Goal: Task Accomplishment & Management: Manage account settings

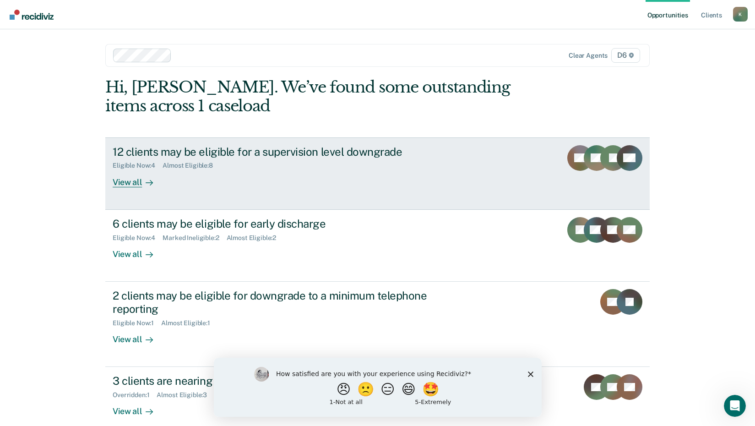
click at [132, 183] on div "View all" at bounding box center [138, 178] width 51 height 18
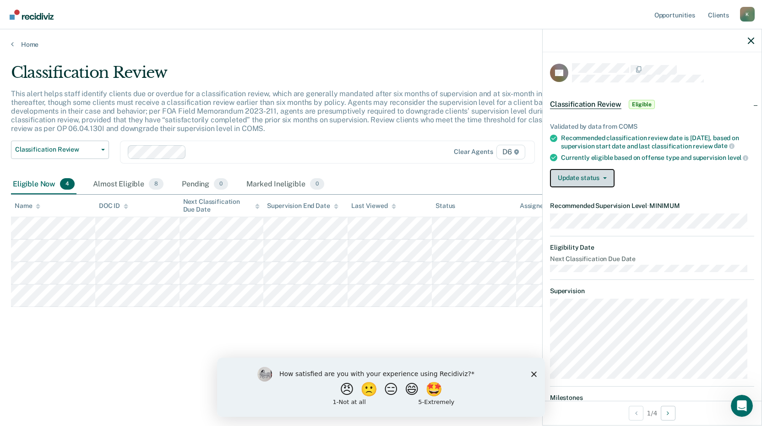
click at [573, 185] on button "Update status" at bounding box center [582, 178] width 65 height 18
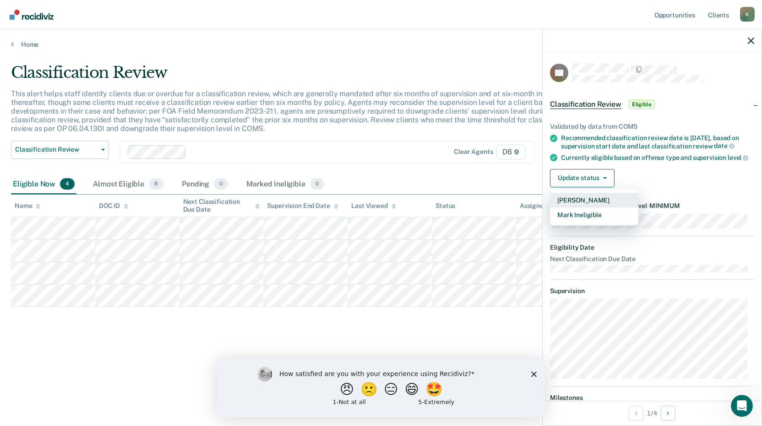
click at [586, 206] on button "[PERSON_NAME]" at bounding box center [594, 200] width 88 height 15
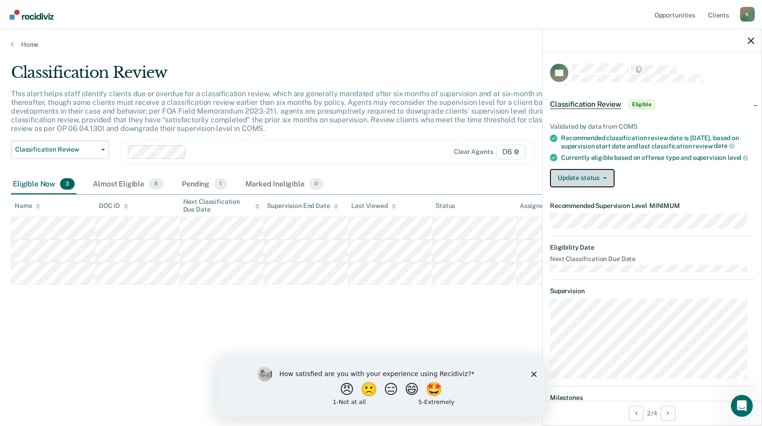
click at [577, 181] on button "Update status" at bounding box center [582, 178] width 65 height 18
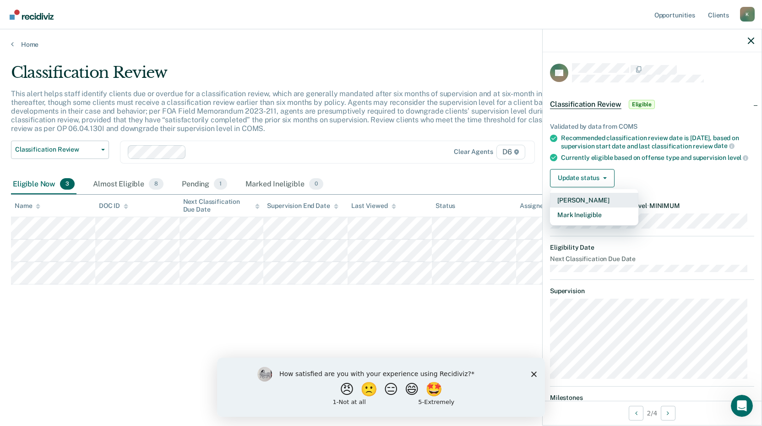
click at [586, 203] on button "[PERSON_NAME]" at bounding box center [594, 200] width 88 height 15
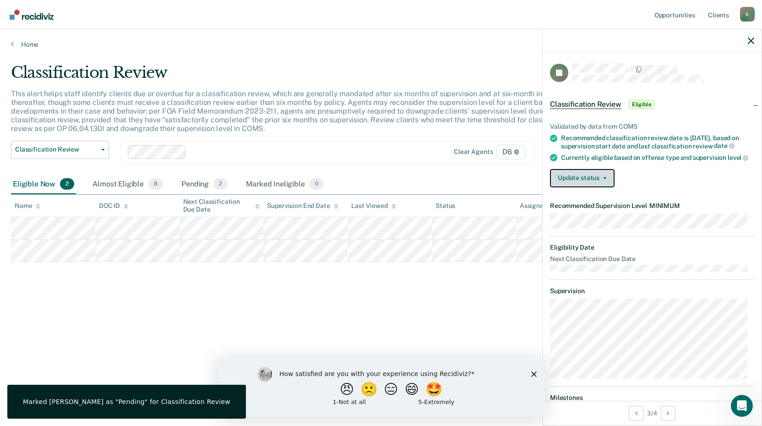
click at [568, 185] on button "Update status" at bounding box center [582, 178] width 65 height 18
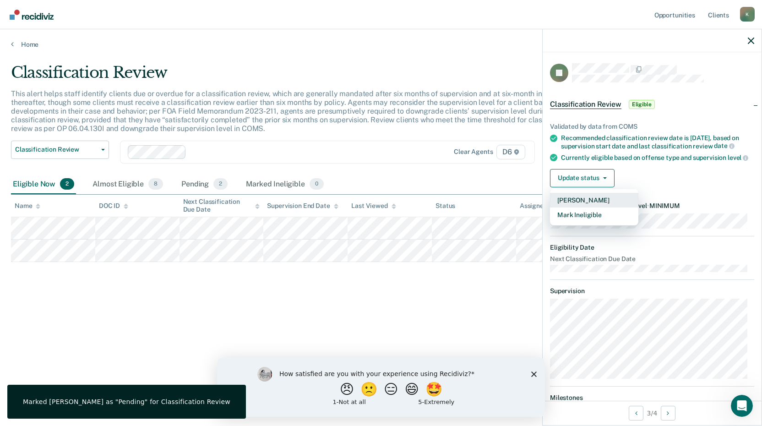
drag, startPoint x: 583, startPoint y: 203, endPoint x: 573, endPoint y: 210, distance: 12.2
click at [583, 204] on button "[PERSON_NAME]" at bounding box center [594, 200] width 88 height 15
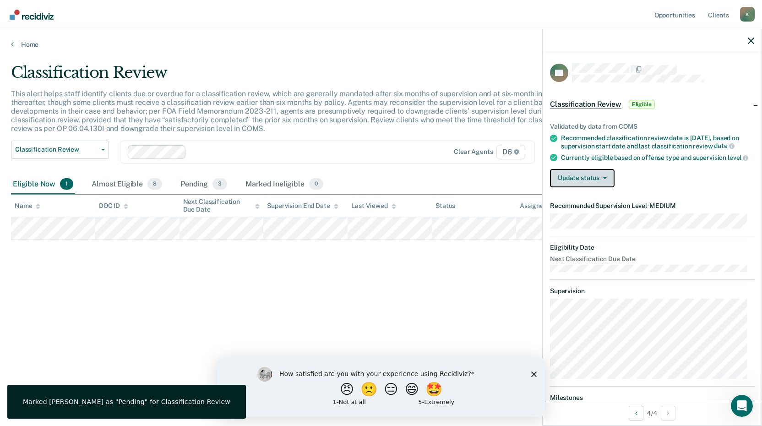
click at [571, 187] on button "Update status" at bounding box center [582, 178] width 65 height 18
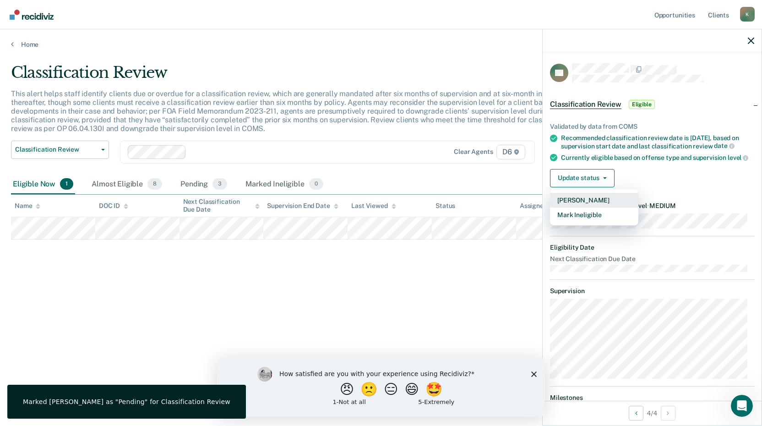
click at [578, 207] on button "[PERSON_NAME]" at bounding box center [594, 200] width 88 height 15
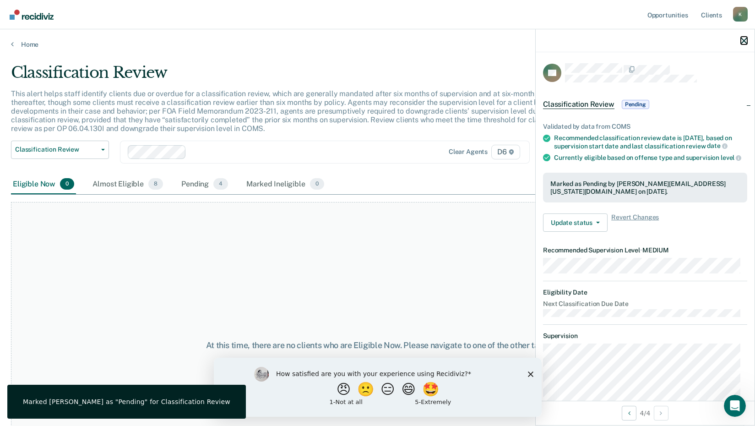
click at [742, 40] on icon "button" at bounding box center [744, 41] width 6 height 6
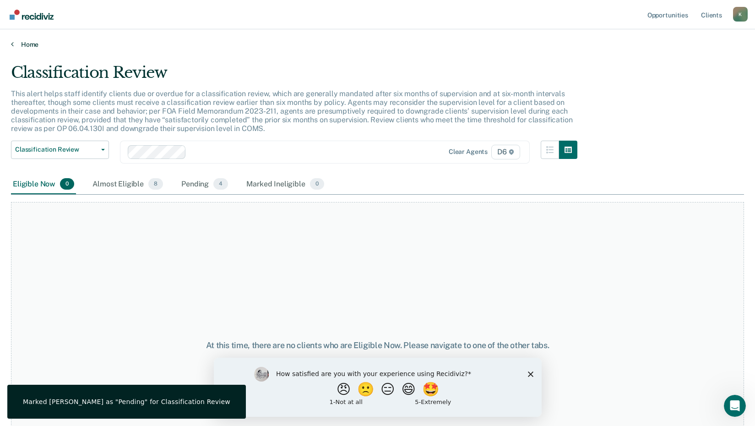
click at [28, 45] on link "Home" at bounding box center [377, 44] width 733 height 8
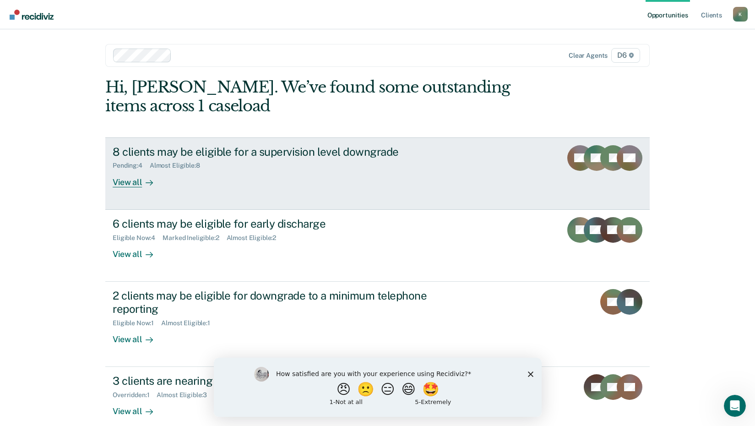
click at [127, 182] on div "View all" at bounding box center [138, 178] width 51 height 18
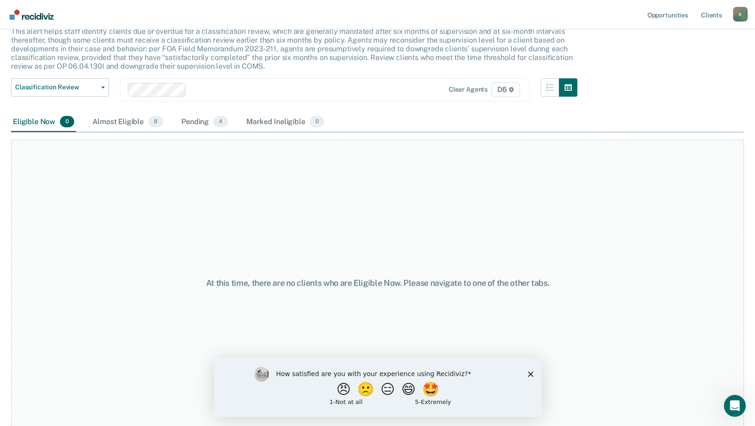
scroll to position [63, 0]
click at [387, 387] on button "😑" at bounding box center [389, 389] width 22 height 18
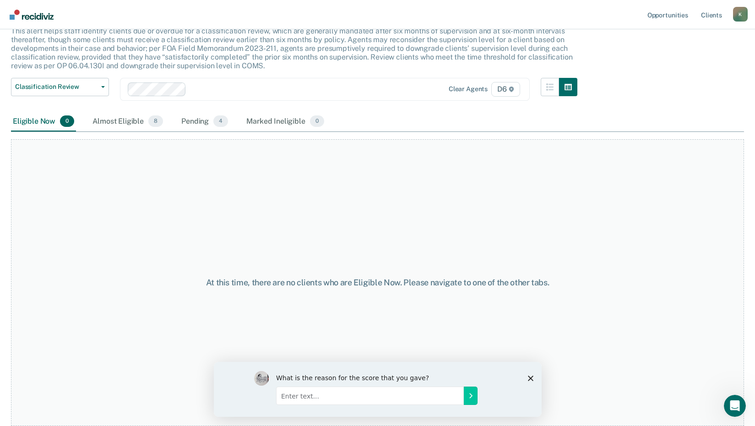
click at [530, 375] on icon "Close survey" at bounding box center [529, 377] width 5 height 5
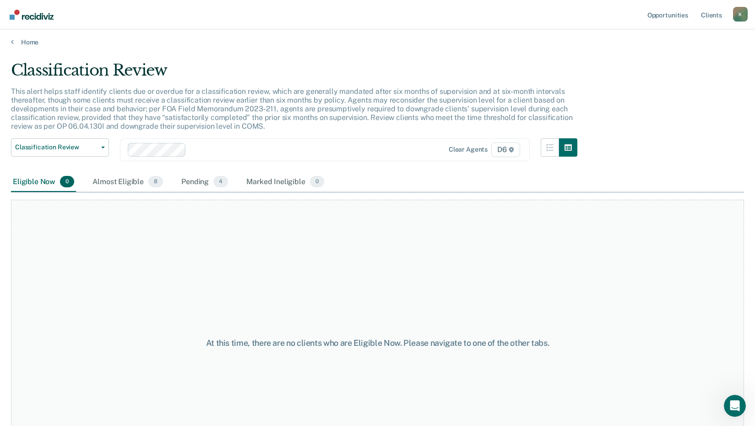
scroll to position [0, 0]
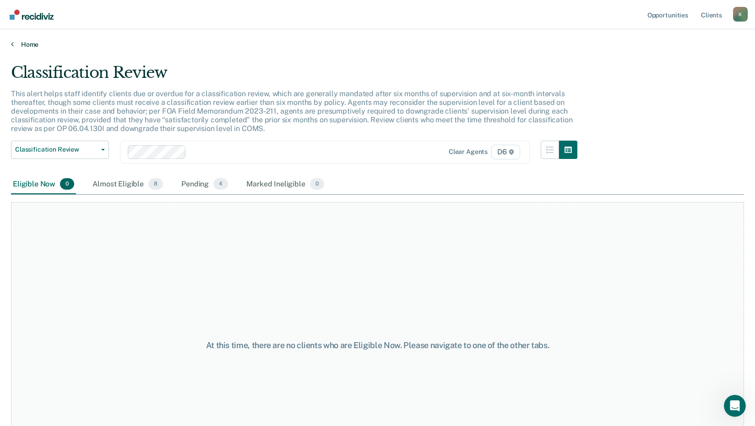
click at [30, 44] on link "Home" at bounding box center [377, 44] width 733 height 8
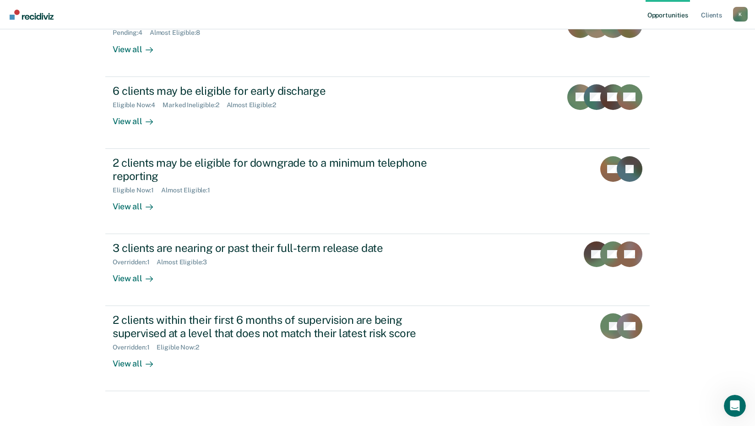
scroll to position [135, 0]
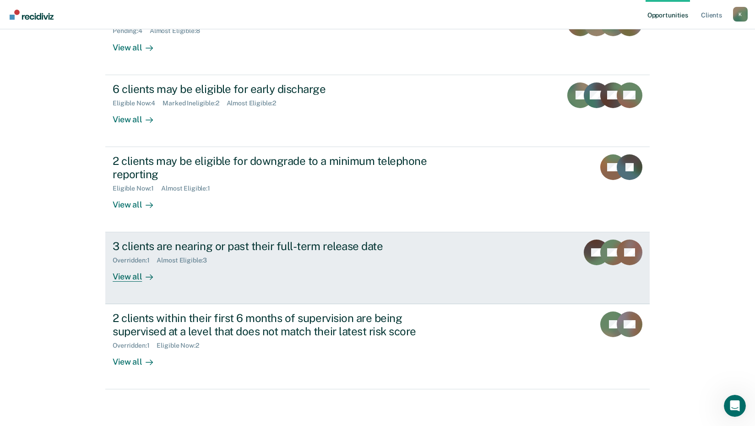
click at [134, 276] on div "View all" at bounding box center [138, 273] width 51 height 18
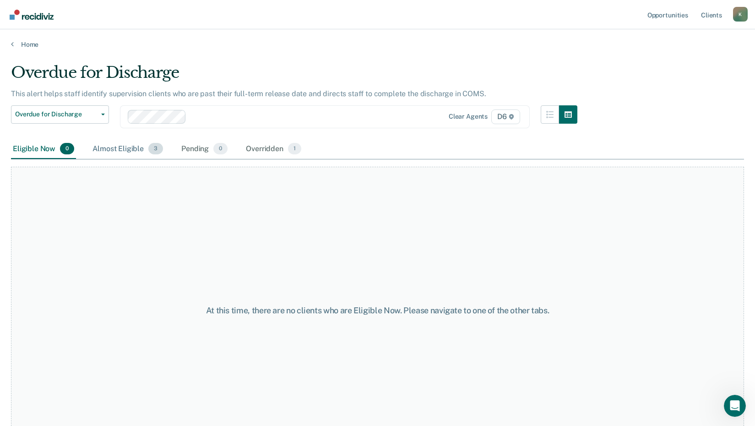
click at [132, 149] on div "Almost Eligible 3" at bounding box center [128, 149] width 74 height 20
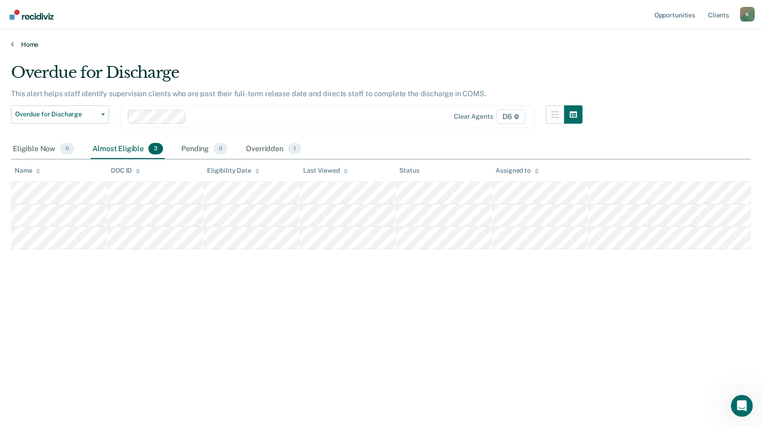
click at [29, 43] on link "Home" at bounding box center [381, 44] width 740 height 8
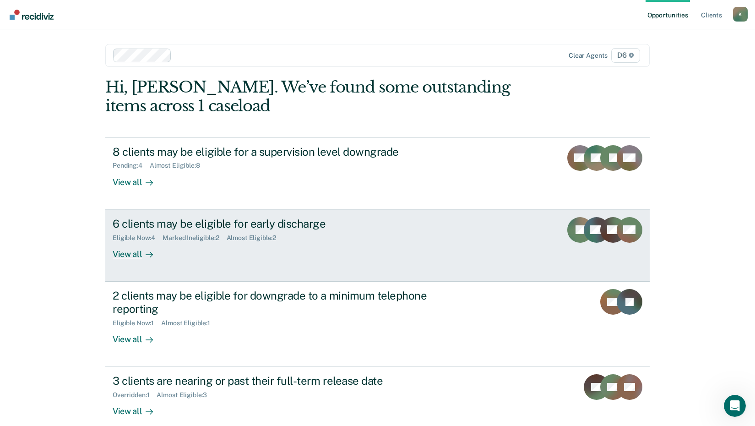
click at [132, 256] on div "View all" at bounding box center [138, 250] width 51 height 18
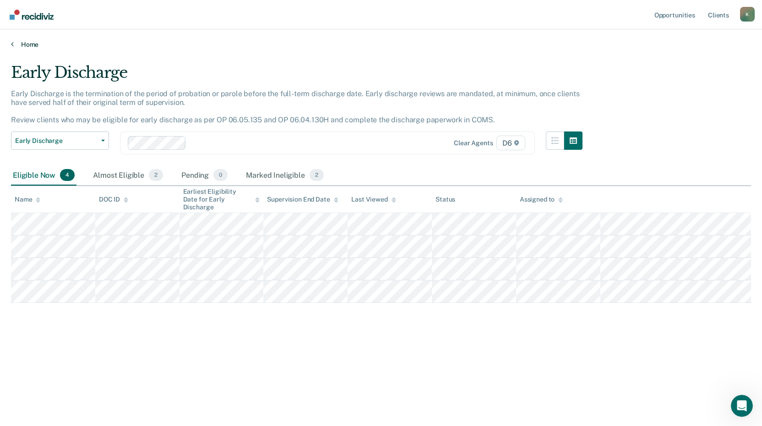
click at [22, 46] on link "Home" at bounding box center [381, 44] width 740 height 8
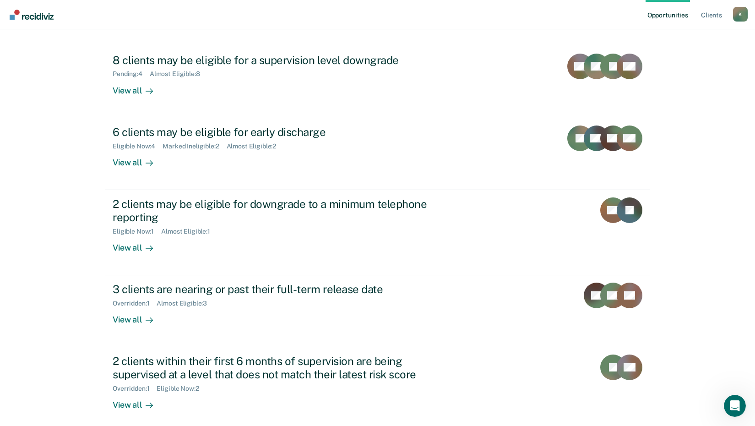
scroll to position [135, 0]
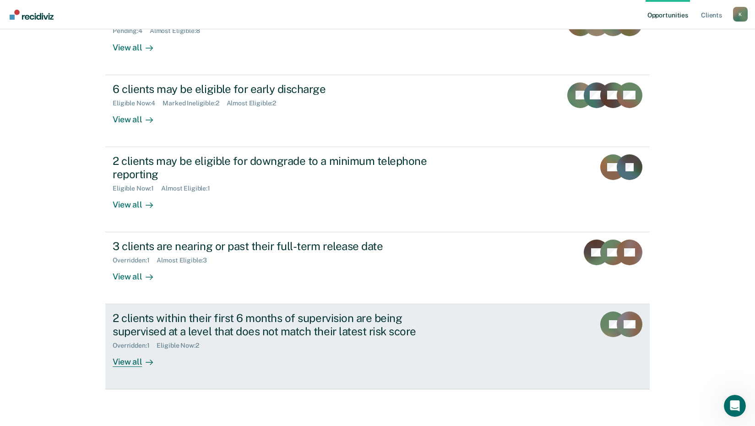
click at [133, 362] on div "View all" at bounding box center [138, 358] width 51 height 18
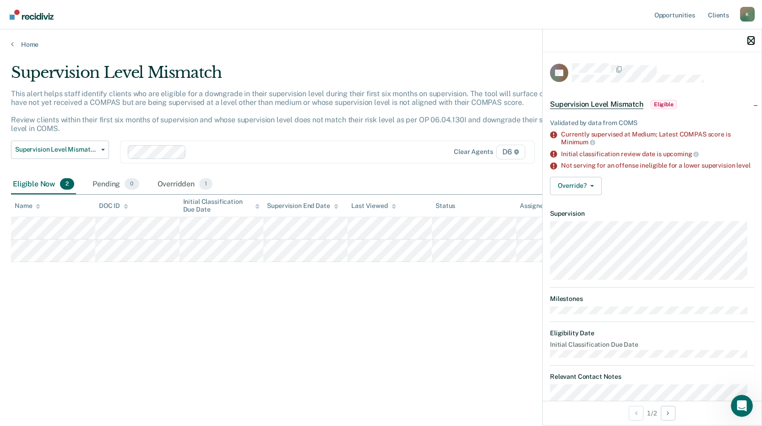
click at [750, 42] on icon "button" at bounding box center [751, 41] width 6 height 6
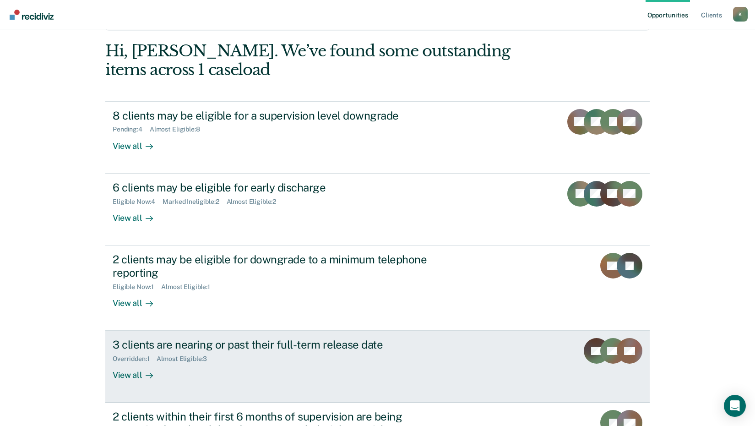
scroll to position [98, 0]
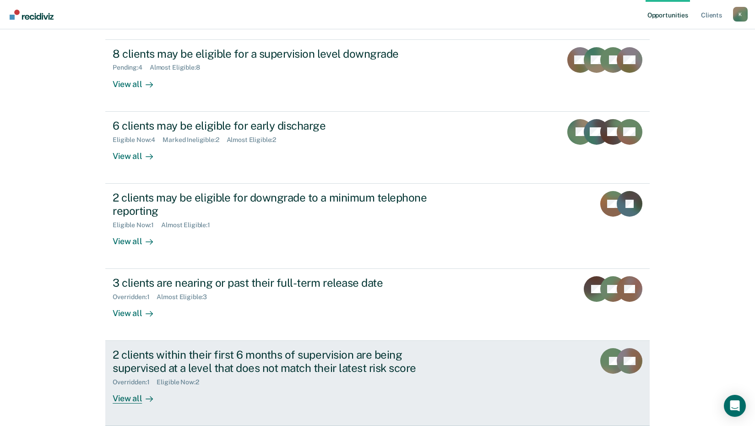
click at [127, 398] on div "View all" at bounding box center [138, 395] width 51 height 18
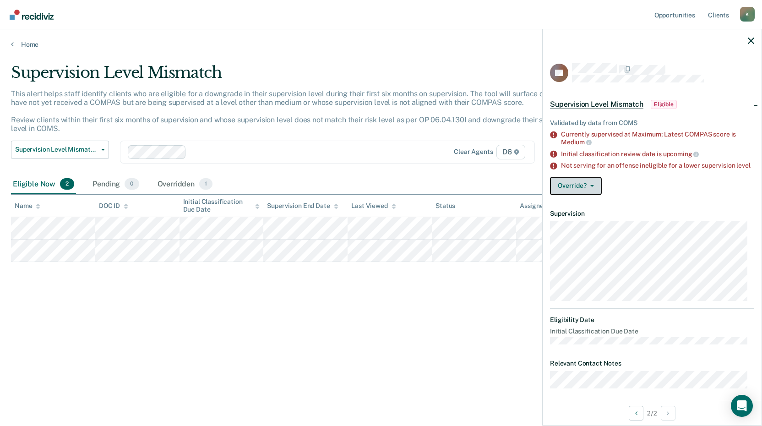
click at [586, 190] on button "Override?" at bounding box center [576, 186] width 52 height 18
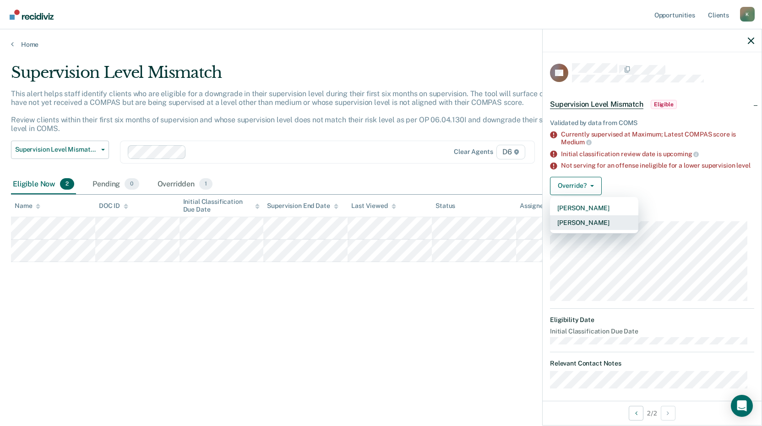
click at [595, 229] on button "[PERSON_NAME]" at bounding box center [594, 222] width 88 height 15
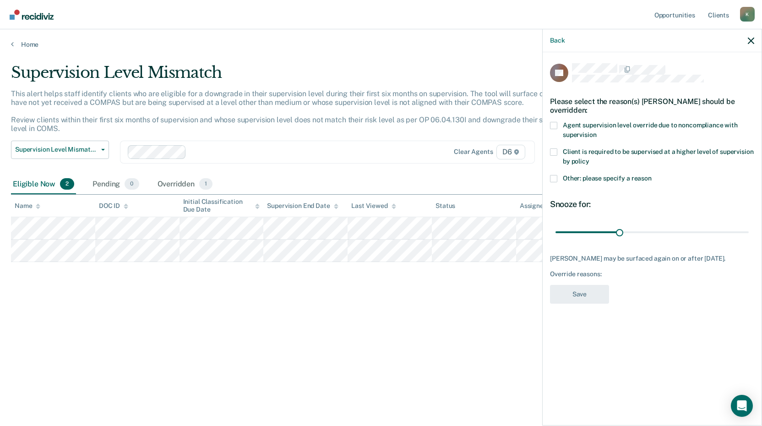
click at [555, 152] on span at bounding box center [553, 151] width 7 height 7
click at [589, 158] on input "Client is required to be supervised at a higher level of supervision by policy" at bounding box center [589, 158] width 0 height 0
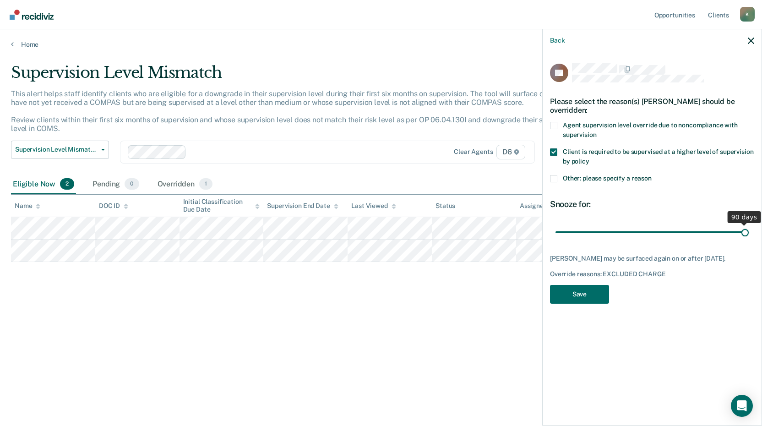
drag, startPoint x: 620, startPoint y: 229, endPoint x: 747, endPoint y: 233, distance: 127.3
type input "90"
click at [747, 233] on input "range" at bounding box center [651, 232] width 193 height 16
click at [577, 292] on button "Save" at bounding box center [579, 294] width 59 height 19
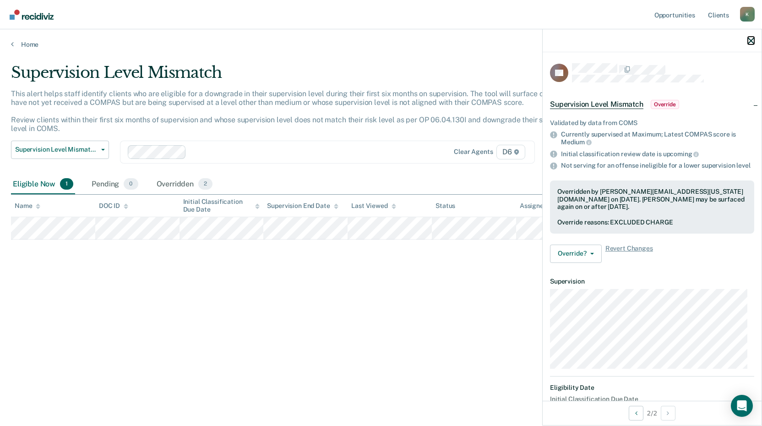
click at [751, 42] on icon "button" at bounding box center [751, 41] width 6 height 6
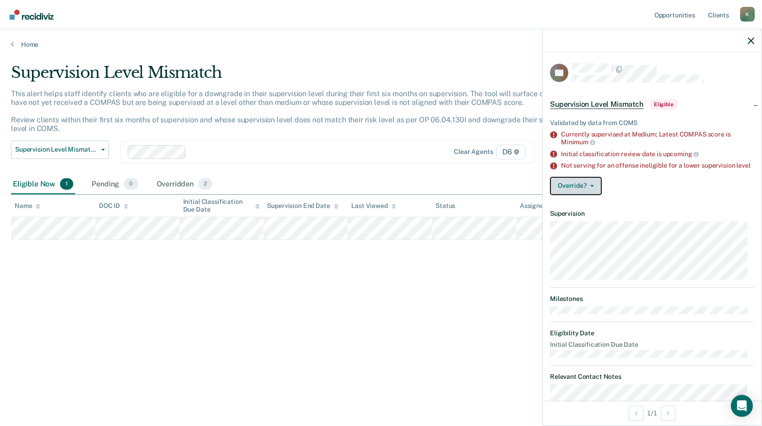
click at [575, 194] on button "Override?" at bounding box center [576, 186] width 52 height 18
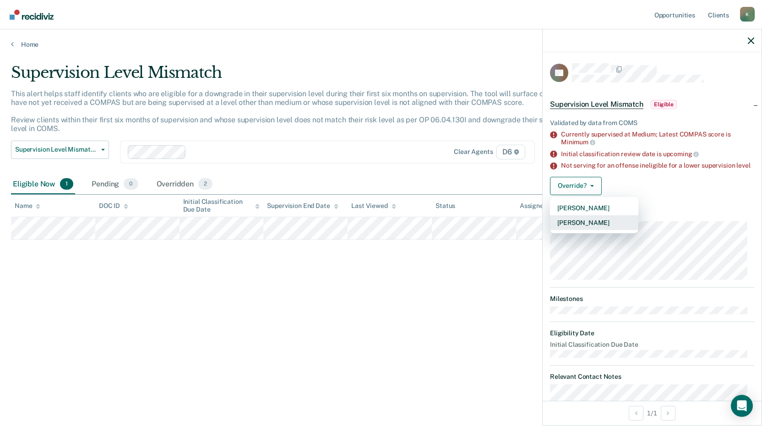
click at [583, 228] on button "[PERSON_NAME]" at bounding box center [594, 222] width 88 height 15
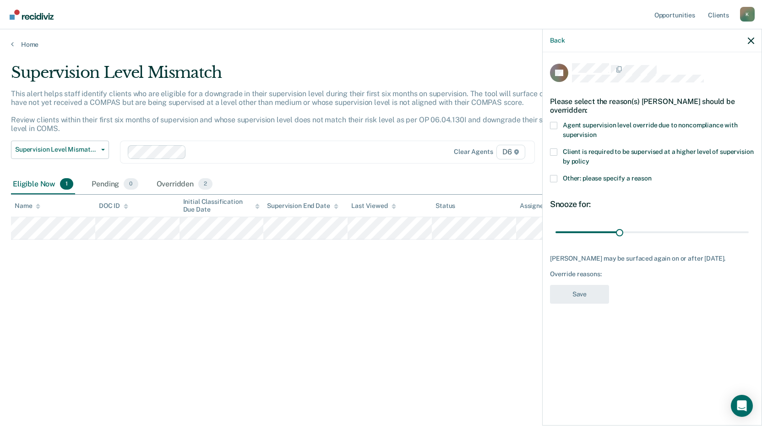
click at [553, 122] on span at bounding box center [553, 125] width 7 height 7
click at [596, 131] on input "Agent supervision level override due to noncompliance with supervision" at bounding box center [596, 131] width 0 height 0
drag, startPoint x: 620, startPoint y: 223, endPoint x: 703, endPoint y: 224, distance: 83.8
type input "70"
click at [703, 224] on input "range" at bounding box center [651, 232] width 193 height 16
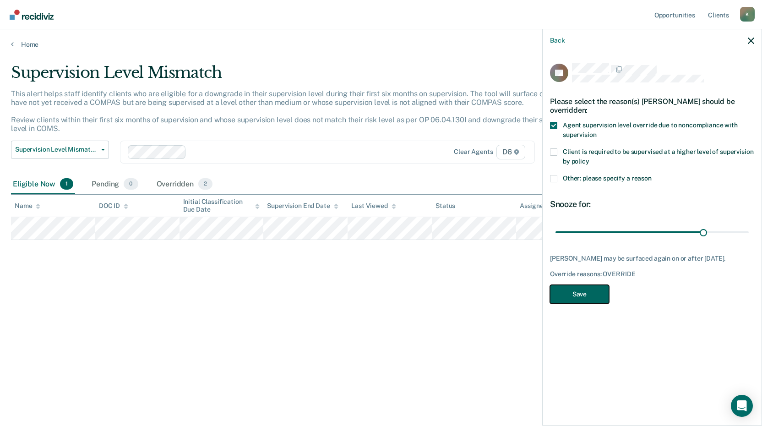
click at [584, 285] on button "Save" at bounding box center [579, 294] width 59 height 19
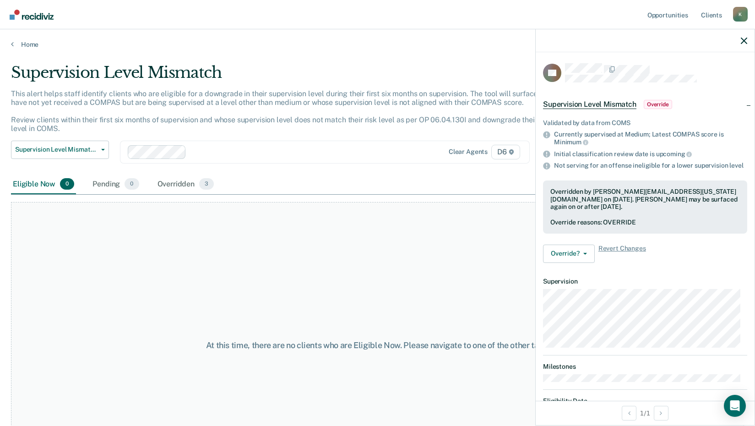
click at [740, 43] on div at bounding box center [645, 40] width 219 height 23
click at [745, 38] on icon "button" at bounding box center [744, 41] width 6 height 6
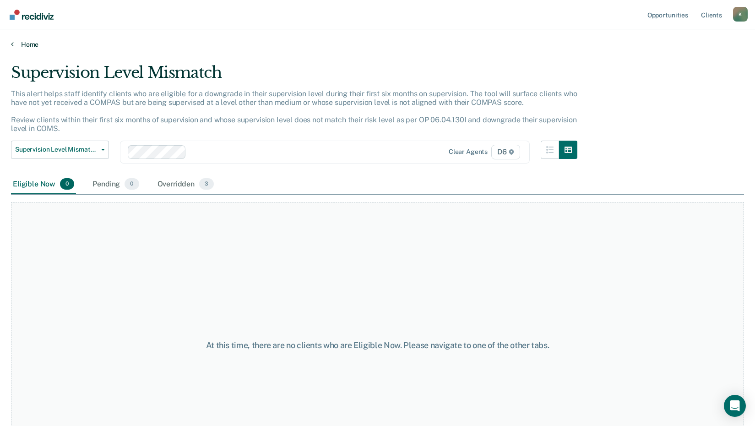
click at [26, 43] on link "Home" at bounding box center [377, 44] width 733 height 8
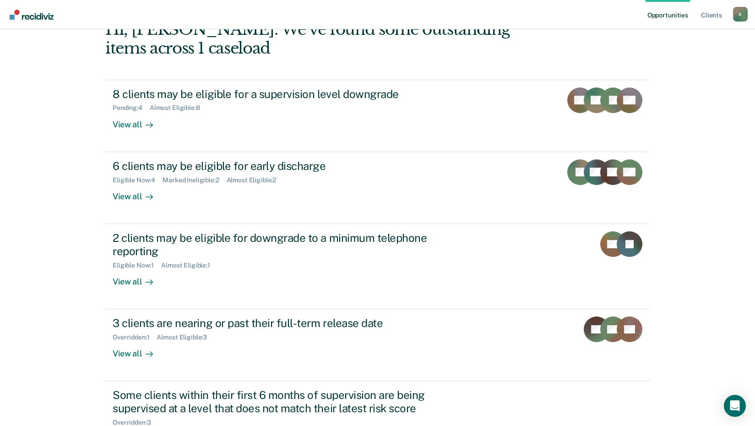
scroll to position [43, 0]
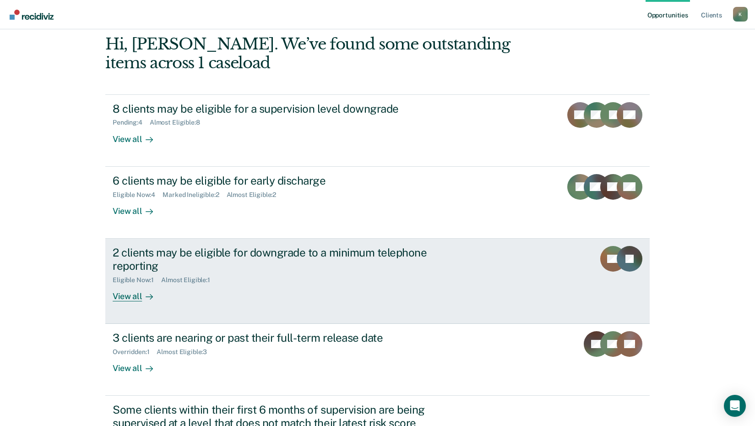
click at [127, 293] on div "View all" at bounding box center [138, 292] width 51 height 18
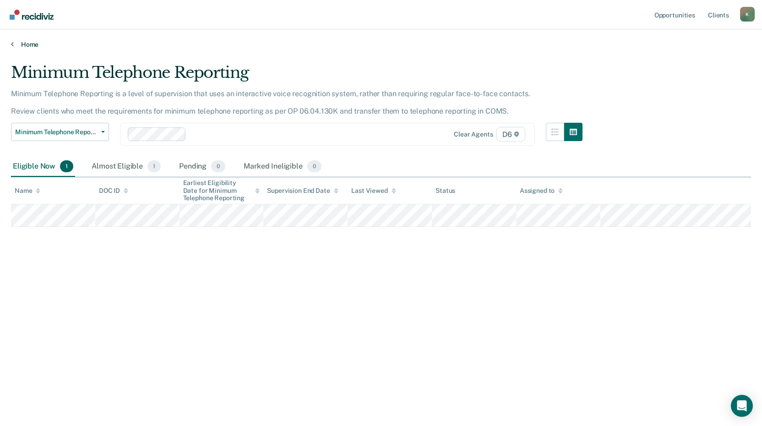
click at [24, 45] on link "Home" at bounding box center [381, 44] width 740 height 8
